Goal: Check status: Check status

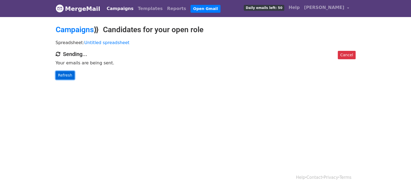
click at [68, 77] on link "Refresh" at bounding box center [65, 75] width 19 height 8
click at [68, 76] on link "Refresh" at bounding box center [65, 75] width 19 height 8
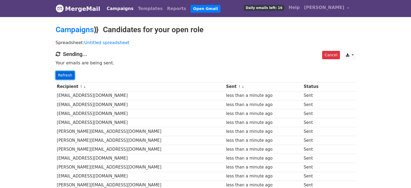
click at [64, 77] on link "Refresh" at bounding box center [65, 75] width 19 height 8
click at [68, 73] on link "Refresh" at bounding box center [65, 75] width 19 height 8
click at [64, 74] on link "Refresh" at bounding box center [65, 75] width 19 height 8
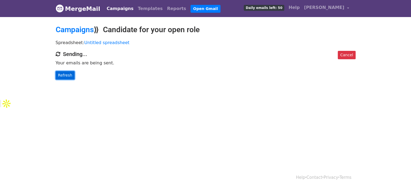
click at [65, 76] on link "Refresh" at bounding box center [65, 75] width 19 height 8
click at [66, 76] on link "Refresh" at bounding box center [65, 75] width 19 height 8
click at [65, 76] on link "Refresh" at bounding box center [65, 75] width 19 height 8
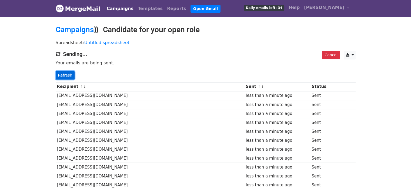
click at [68, 74] on link "Refresh" at bounding box center [65, 75] width 19 height 8
click at [59, 76] on link "Refresh" at bounding box center [65, 75] width 19 height 8
click at [63, 75] on link "Refresh" at bounding box center [65, 75] width 19 height 8
click at [69, 73] on link "Refresh" at bounding box center [65, 75] width 19 height 8
click at [58, 74] on link "Refresh" at bounding box center [65, 75] width 19 height 8
